Goal: Check status: Check status

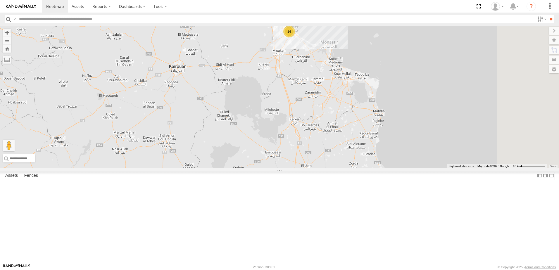
drag, startPoint x: 382, startPoint y: 113, endPoint x: 298, endPoint y: 167, distance: 100.5
click at [298, 167] on div "231 TU 3162 14" at bounding box center [279, 97] width 559 height 143
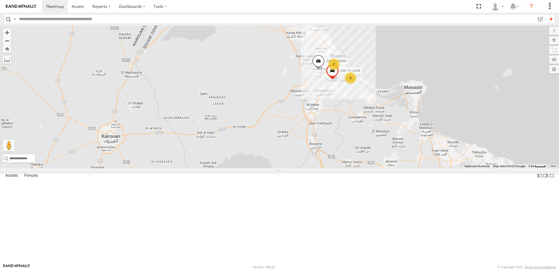
drag, startPoint x: 293, startPoint y: 89, endPoint x: 341, endPoint y: 134, distance: 65.6
click at [340, 134] on div "231 TU 3162 245 TU 9060 7 5 246 TU 8289 245 TU 9059" at bounding box center [279, 97] width 559 height 143
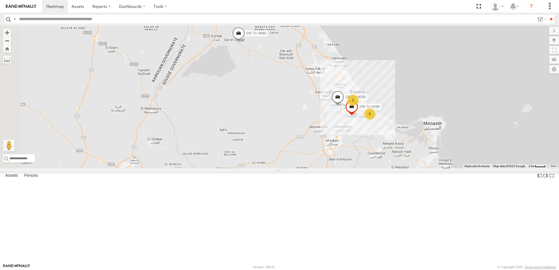
drag, startPoint x: 339, startPoint y: 106, endPoint x: 354, endPoint y: 139, distance: 36.6
click at [354, 139] on div "231 TU 3162 245 TU 9060 7 5 246 TU 8289 245 TU 9059" at bounding box center [279, 97] width 559 height 143
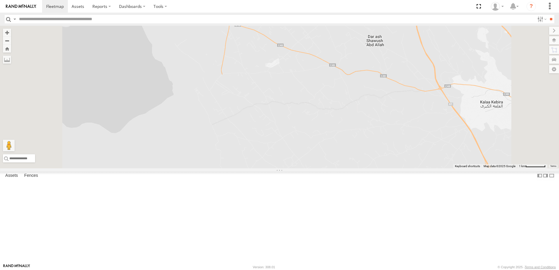
drag, startPoint x: 291, startPoint y: 95, endPoint x: 284, endPoint y: 128, distance: 33.3
click at [285, 128] on div "231 TU 3162 245 TU 9060 246 TU 8289 245 TU 9059" at bounding box center [279, 97] width 559 height 143
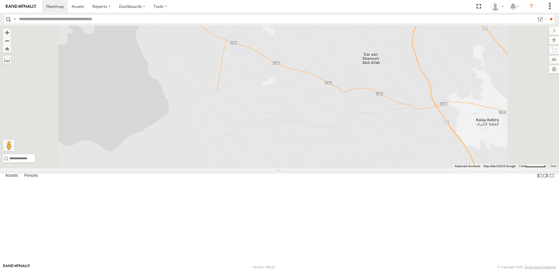
click at [187, 12] on span at bounding box center [180, 4] width 13 height 16
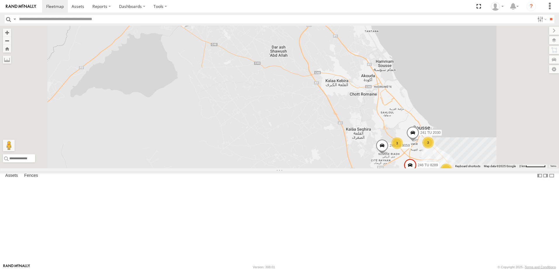
click at [236, 121] on div "231 TU 3162 245 TU 9060 246 TU 8289 245 TU 9059 [GEOGRAPHIC_DATA] 35.92217 , 10…" at bounding box center [279, 97] width 559 height 143
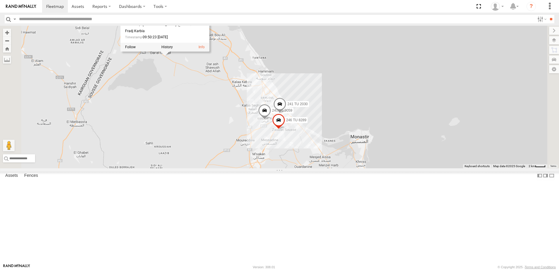
click at [220, 139] on div "231 TU 3162 245 TU 9060 246 TU 8289 245 TU 9059 [GEOGRAPHIC_DATA] 35.92217 , 10…" at bounding box center [279, 97] width 559 height 143
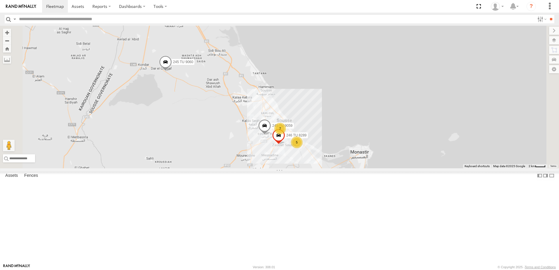
drag, startPoint x: 217, startPoint y: 152, endPoint x: 218, endPoint y: 169, distance: 17.0
click at [218, 168] on div "231 TU 3162 245 TU 9060 246 TU 8289 245 TU 9059 7 5" at bounding box center [279, 97] width 559 height 143
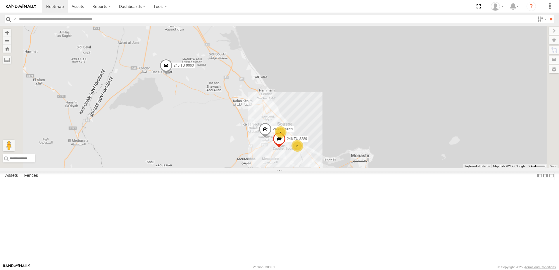
click at [71, 18] on input "text" at bounding box center [276, 19] width 518 height 8
type input "****"
click at [547, 15] on input "**" at bounding box center [550, 19] width 7 height 8
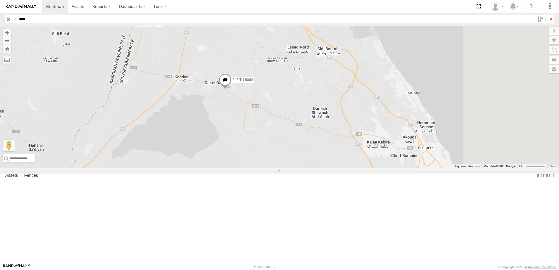
drag, startPoint x: 387, startPoint y: 189, endPoint x: 286, endPoint y: 143, distance: 111.2
click at [286, 144] on div "245 TU 9060" at bounding box center [279, 97] width 559 height 143
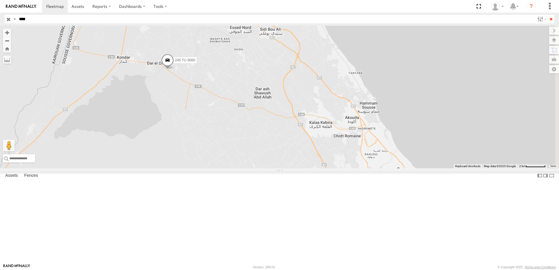
drag, startPoint x: 285, startPoint y: 126, endPoint x: 260, endPoint y: 139, distance: 28.5
click at [260, 139] on div "245 TU 9060" at bounding box center [279, 97] width 559 height 143
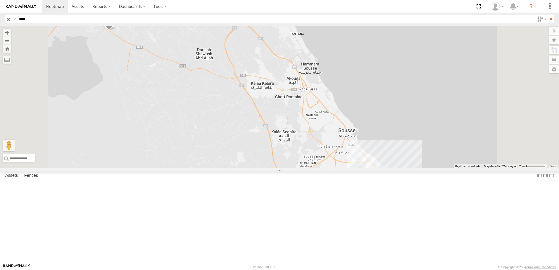
drag, startPoint x: 291, startPoint y: 171, endPoint x: 325, endPoint y: 203, distance: 46.5
click at [325, 168] on div "245 TU 9060" at bounding box center [279, 97] width 559 height 143
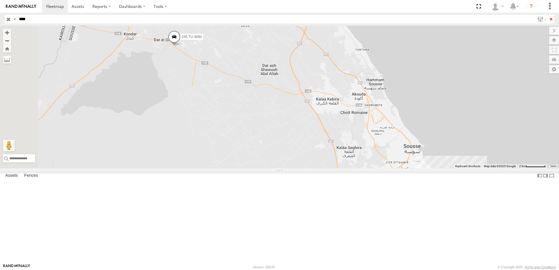
drag, startPoint x: 249, startPoint y: 147, endPoint x: 281, endPoint y: 157, distance: 33.7
click at [281, 157] on div "245 TU 9060" at bounding box center [279, 97] width 559 height 143
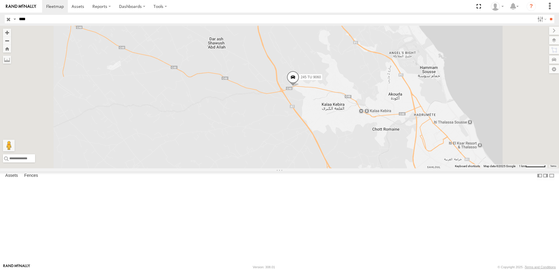
click at [299, 87] on span at bounding box center [292, 79] width 13 height 16
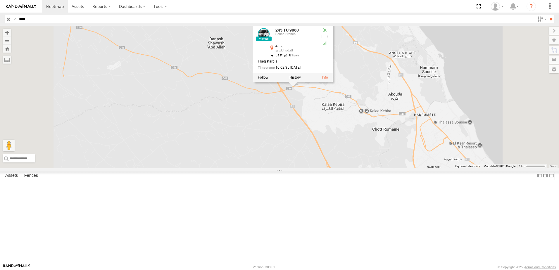
click at [381, 163] on div "245 TU 9060 245 TU 9060 [GEOGRAPHIC_DATA] 35.87936 , 10.51176 [GEOGRAPHIC_DATA]…" at bounding box center [279, 97] width 559 height 143
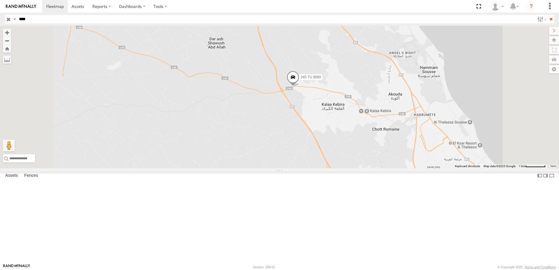
click at [358, 149] on div "245 TU 9060" at bounding box center [279, 97] width 559 height 143
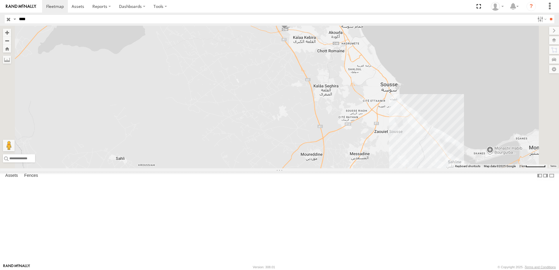
drag, startPoint x: 400, startPoint y: 189, endPoint x: 338, endPoint y: 154, distance: 71.5
click at [340, 155] on div "245 TU 9060" at bounding box center [279, 97] width 559 height 143
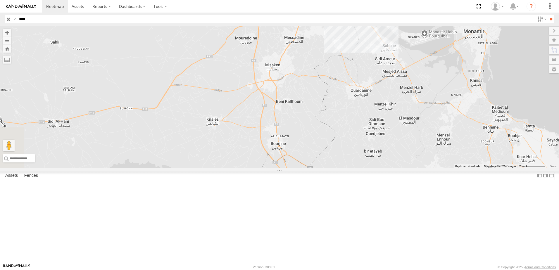
drag, startPoint x: 207, startPoint y: 198, endPoint x: 338, endPoint y: 219, distance: 133.2
click at [338, 168] on div "245 TU 9060" at bounding box center [279, 97] width 559 height 143
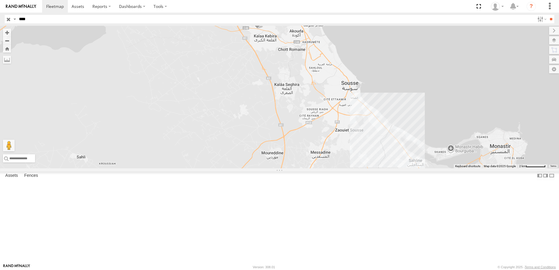
drag, startPoint x: 400, startPoint y: 132, endPoint x: 396, endPoint y: 213, distance: 80.8
click at [396, 168] on div "245 TU 9060" at bounding box center [279, 97] width 559 height 143
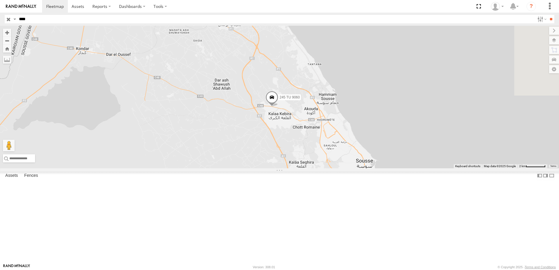
drag, startPoint x: 358, startPoint y: 145, endPoint x: 364, endPoint y: 179, distance: 35.3
click at [364, 168] on div "245 TU 9060" at bounding box center [279, 97] width 559 height 143
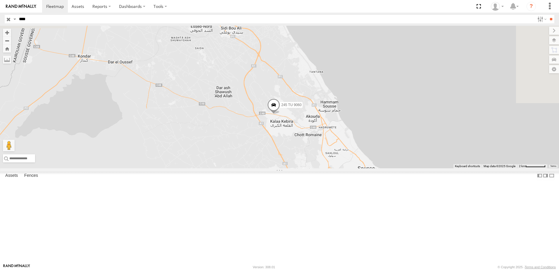
click at [280, 114] on span at bounding box center [273, 107] width 13 height 16
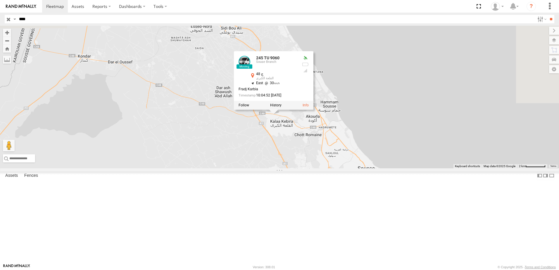
click at [298, 168] on div "245 TU 9060 245 TU 9060 [GEOGRAPHIC_DATA] 35.87861 , 10.52601 [GEOGRAPHIC_DATA]…" at bounding box center [279, 97] width 559 height 143
